Goal: Task Accomplishment & Management: Complete application form

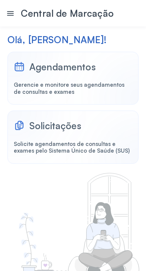
click at [96, 73] on div "Agendamentos" at bounding box center [62, 67] width 67 height 12
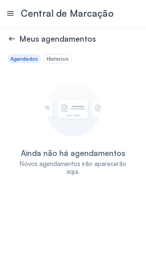
click at [72, 64] on div "Histórico" at bounding box center [58, 58] width 28 height 9
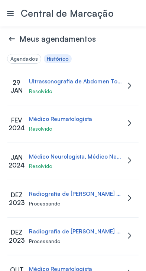
click at [15, 43] on icon at bounding box center [11, 38] width 9 height 9
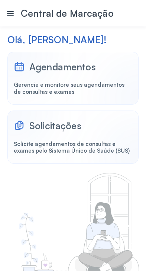
click at [55, 164] on div "Solicitações Solicite agendamentos de consultas e exames pelo Sistema Único de …" at bounding box center [72, 136] width 131 height 53
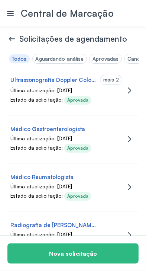
click at [110, 83] on div "mais 2" at bounding box center [111, 80] width 16 height 6
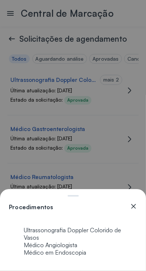
click at [137, 202] on icon at bounding box center [133, 205] width 7 height 7
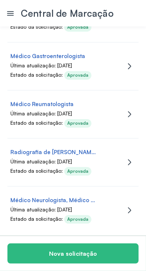
scroll to position [88, 0]
click at [60, 252] on button "Nova solicitação" at bounding box center [72, 253] width 131 height 20
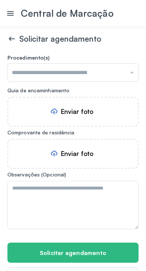
click at [120, 81] on input "text" at bounding box center [72, 73] width 131 height 18
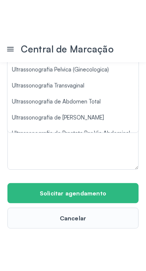
scroll to position [561, 0]
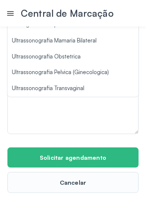
click at [10, 13] on icon at bounding box center [10, 13] width 7 height 4
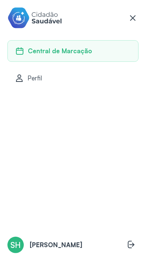
scroll to position [65, 0]
click at [87, 53] on span "Central de Marcação" at bounding box center [60, 51] width 64 height 8
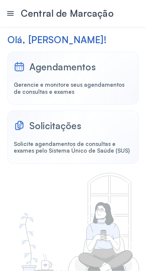
click at [83, 105] on div "Agendamentos Gerencie e monitore seus agendamentos de consultas e exames" at bounding box center [72, 78] width 131 height 53
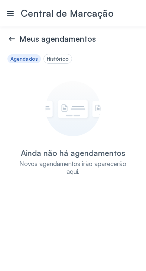
click at [10, 10] on icon at bounding box center [10, 13] width 9 height 9
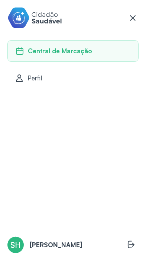
click at [80, 48] on span "Central de Marcação" at bounding box center [60, 51] width 64 height 8
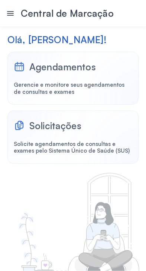
scroll to position [96, 0]
